Goal: Task Accomplishment & Management: Manage account settings

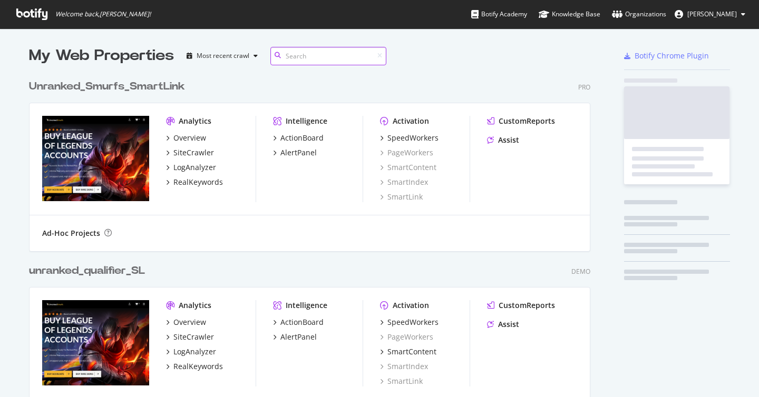
scroll to position [397, 759]
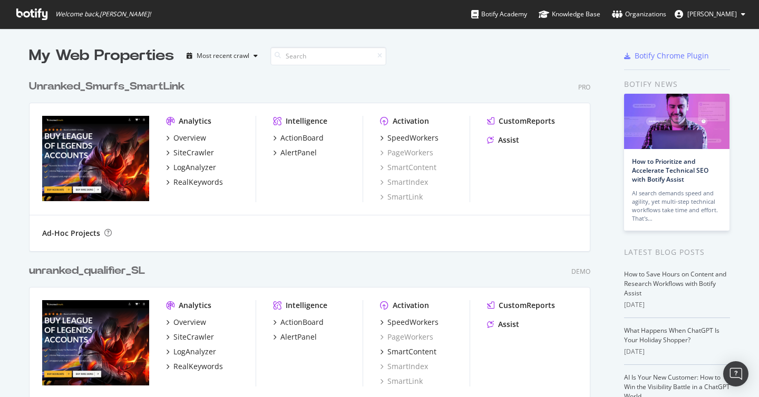
click at [258, 76] on div "Unranked_Smurfs_SmartLink Pro Analytics Overview SiteCrawler LogAnalyzer RealKe…" at bounding box center [314, 158] width 570 height 184
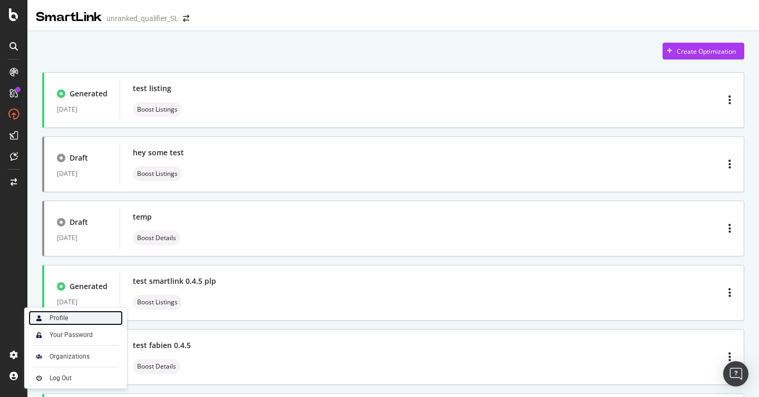
click at [71, 318] on div "Profile" at bounding box center [75, 318] width 94 height 15
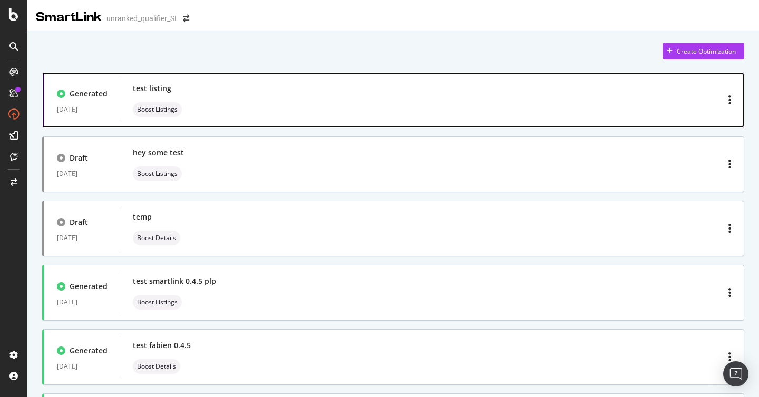
click at [297, 93] on div "test listing Boost Listings" at bounding box center [432, 100] width 598 height 34
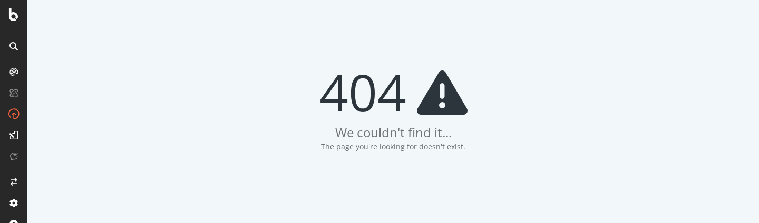
click at [260, 136] on div "404 We couldn't find it... The page you're looking for doesn't exist." at bounding box center [393, 111] width 732 height 223
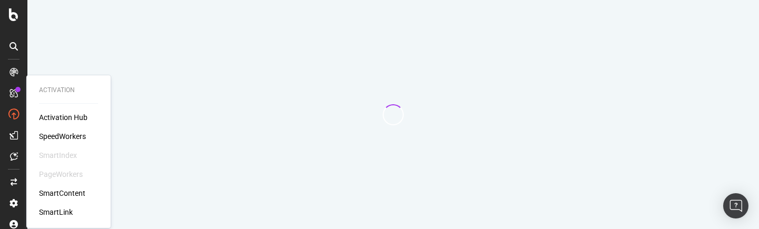
click at [70, 206] on div "Activation Hub SpeedWorkers SmartIndex PageWorkers SmartContent SmartLink" at bounding box center [68, 164] width 59 height 105
click at [66, 210] on div "SmartLink" at bounding box center [56, 212] width 34 height 11
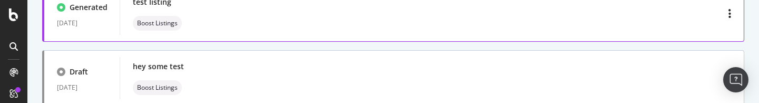
scroll to position [90, 0]
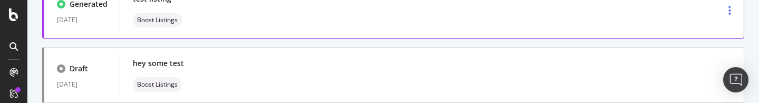
click at [728, 15] on icon "button" at bounding box center [729, 10] width 3 height 11
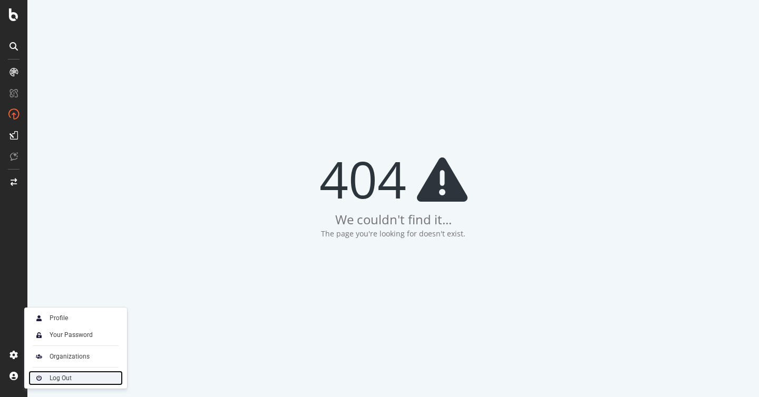
click at [60, 382] on div "Log Out" at bounding box center [61, 378] width 22 height 8
